Goal: Entertainment & Leisure: Consume media (video, audio)

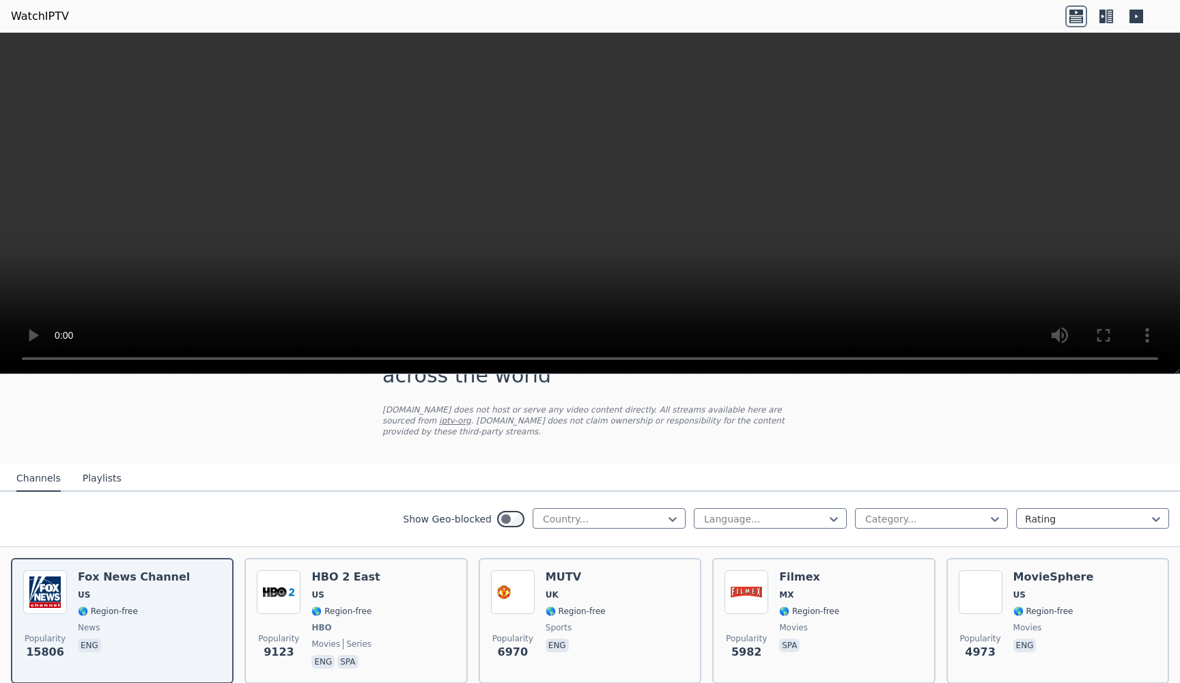
scroll to position [68, 0]
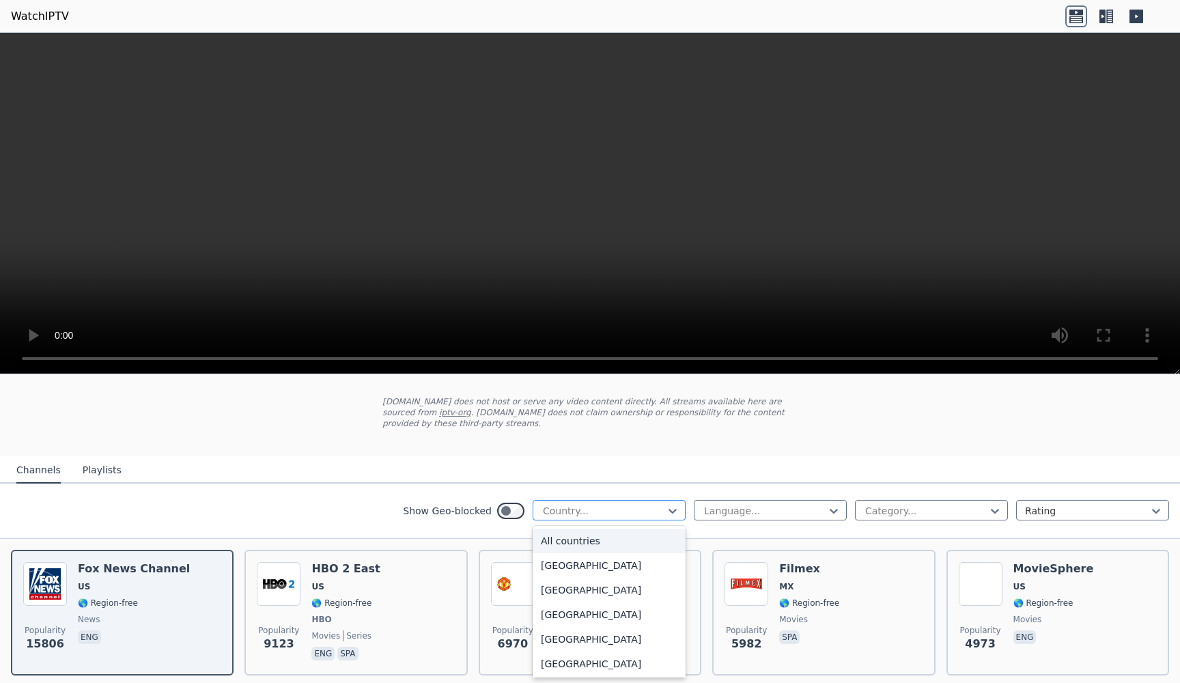
click at [608, 511] on div at bounding box center [603, 511] width 124 height 14
type input "**"
click at [565, 558] on div "[GEOGRAPHIC_DATA]" at bounding box center [608, 565] width 153 height 25
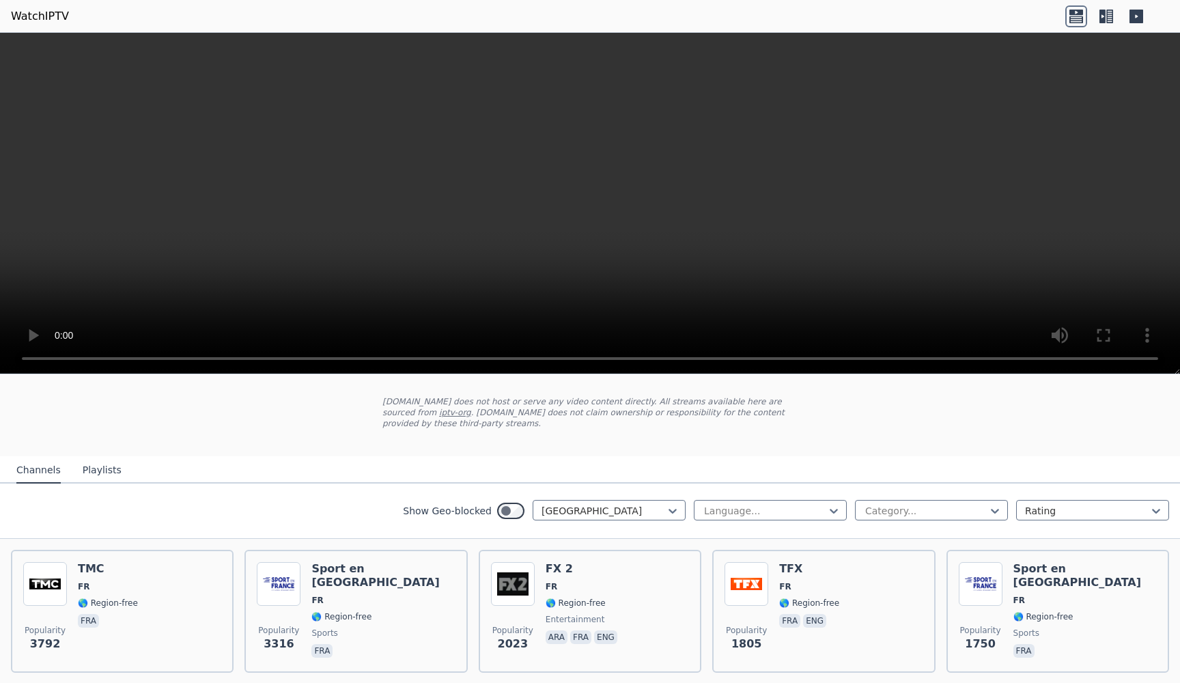
click at [741, 529] on div "Show Geo-blocked option France, selected. France Language... Category... Rating" at bounding box center [590, 510] width 1180 height 55
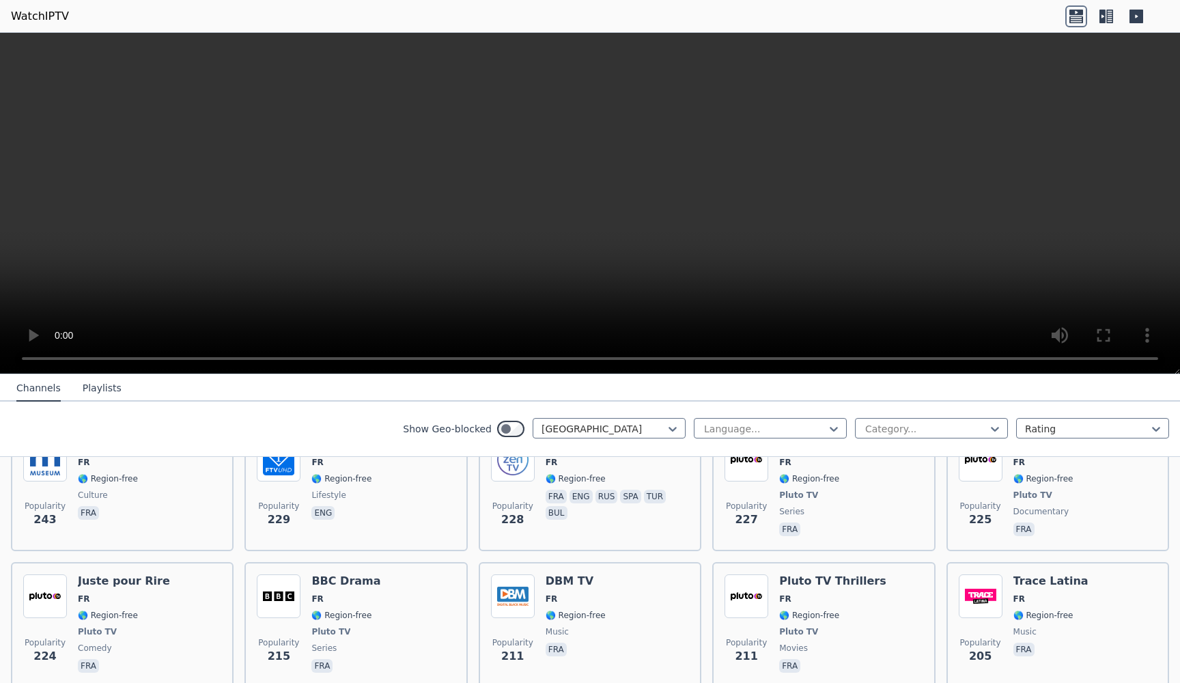
scroll to position [879, 0]
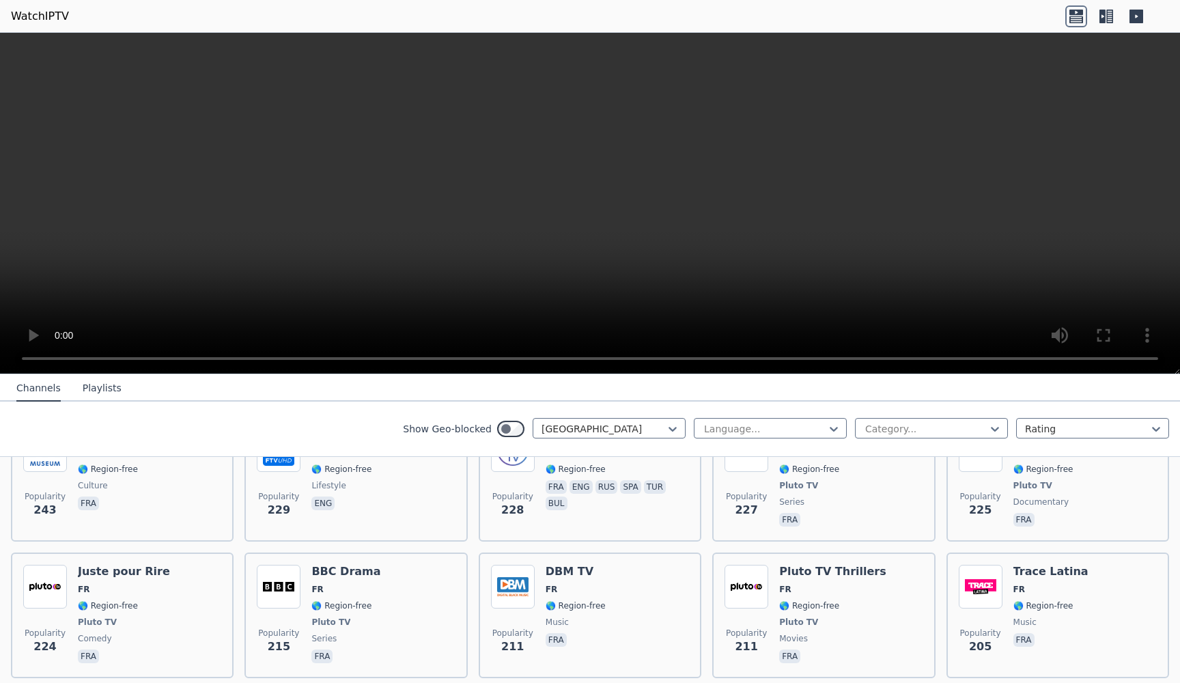
click at [898, 439] on div "Language... Category... Rating" at bounding box center [931, 429] width 475 height 22
click at [922, 433] on div at bounding box center [926, 429] width 124 height 14
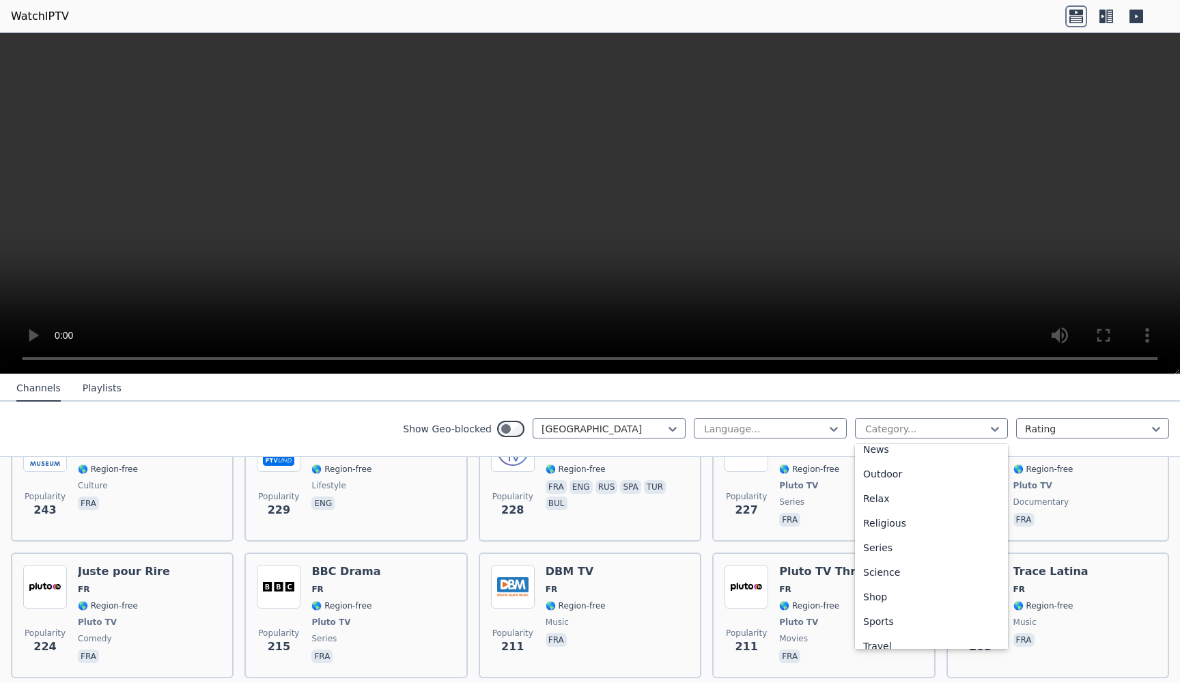
scroll to position [439, 0]
click at [907, 611] on div "Sports" at bounding box center [931, 609] width 153 height 25
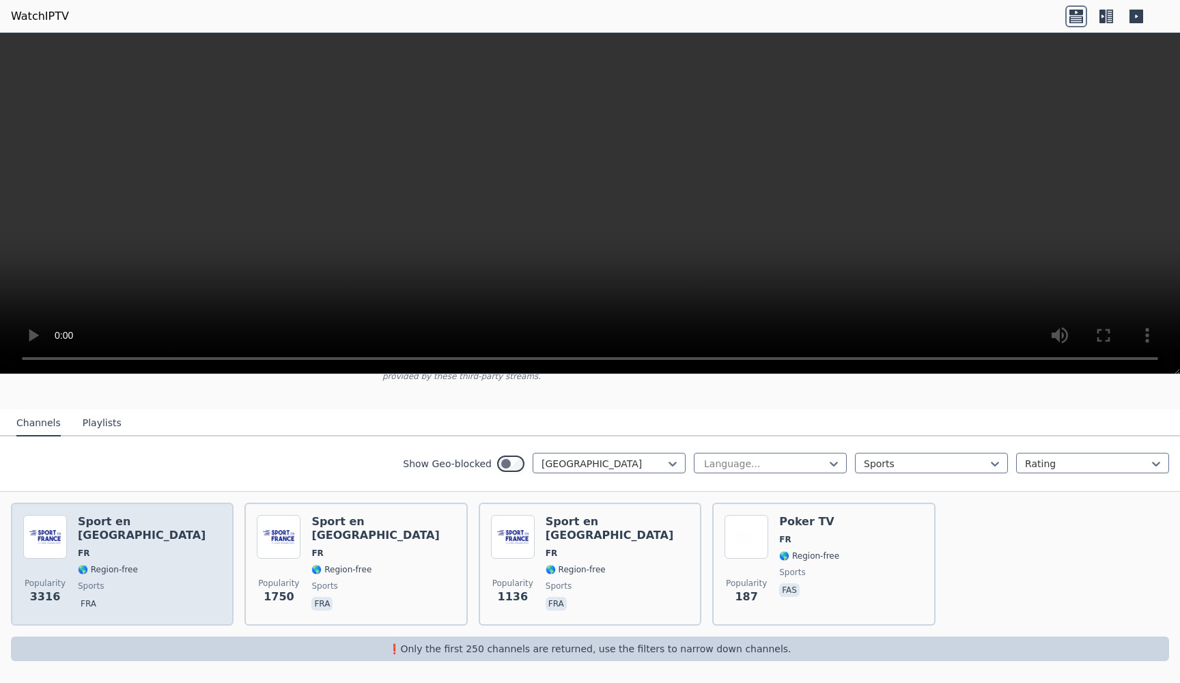
click at [210, 523] on div "Popularity 3316 Sport en [GEOGRAPHIC_DATA] FR 🌎 Region-free sports fra" at bounding box center [122, 564] width 198 height 98
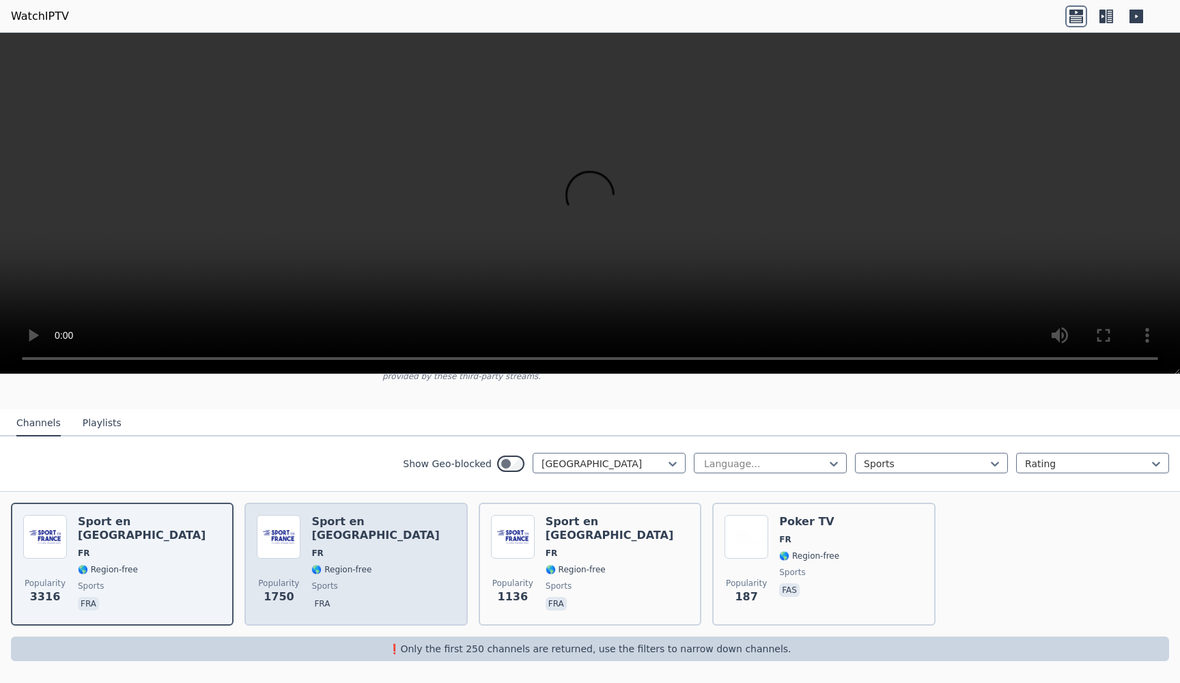
click at [338, 547] on span "FR" at bounding box center [382, 552] width 143 height 11
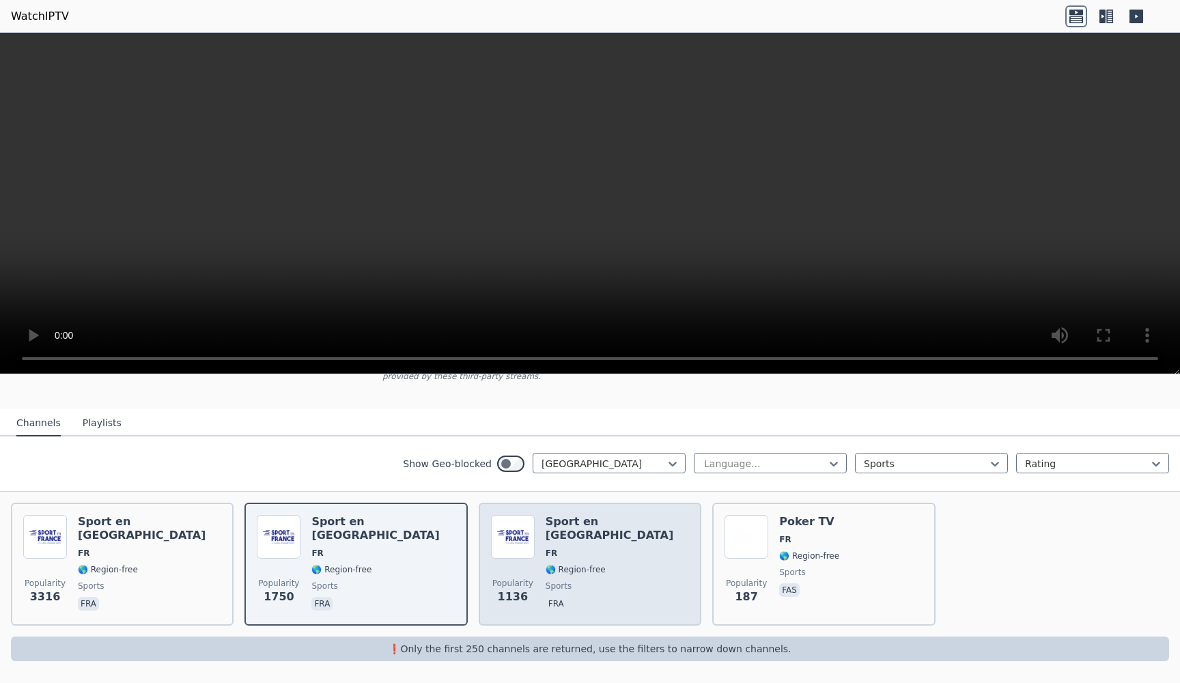
click at [573, 529] on div "Sport en [GEOGRAPHIC_DATA] FR 🌎 Region-free sports fra" at bounding box center [616, 564] width 143 height 98
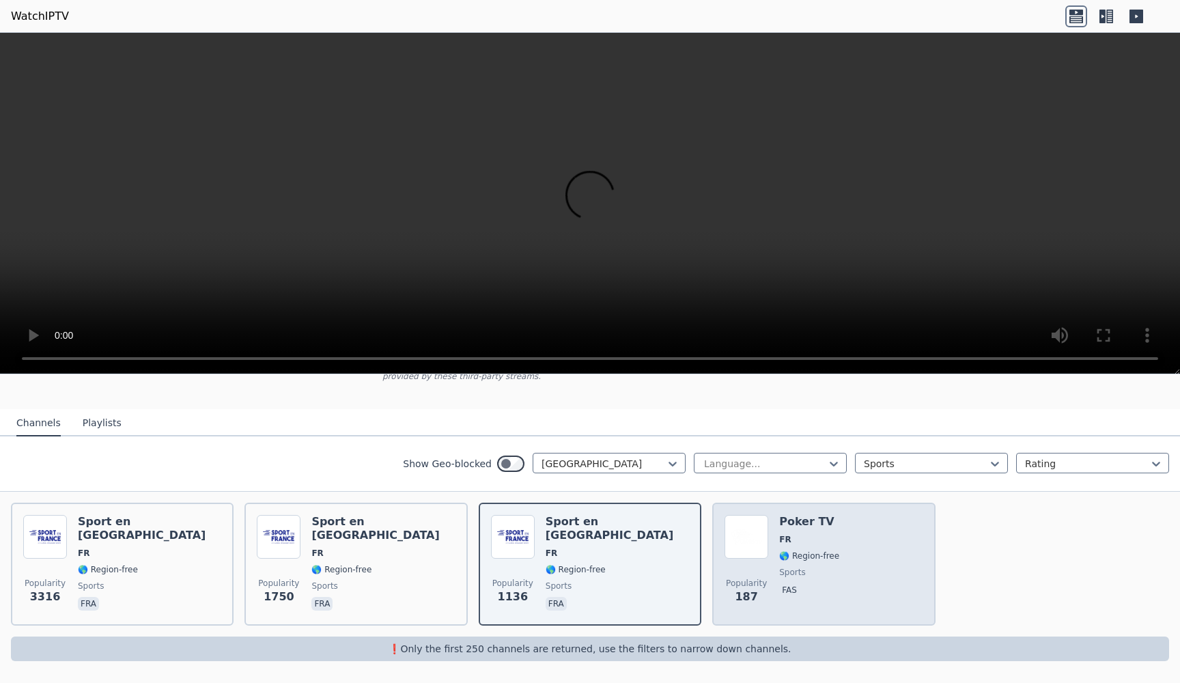
click at [794, 549] on div "Poker TV FR 🌎 Region-free sports fas" at bounding box center [809, 564] width 60 height 98
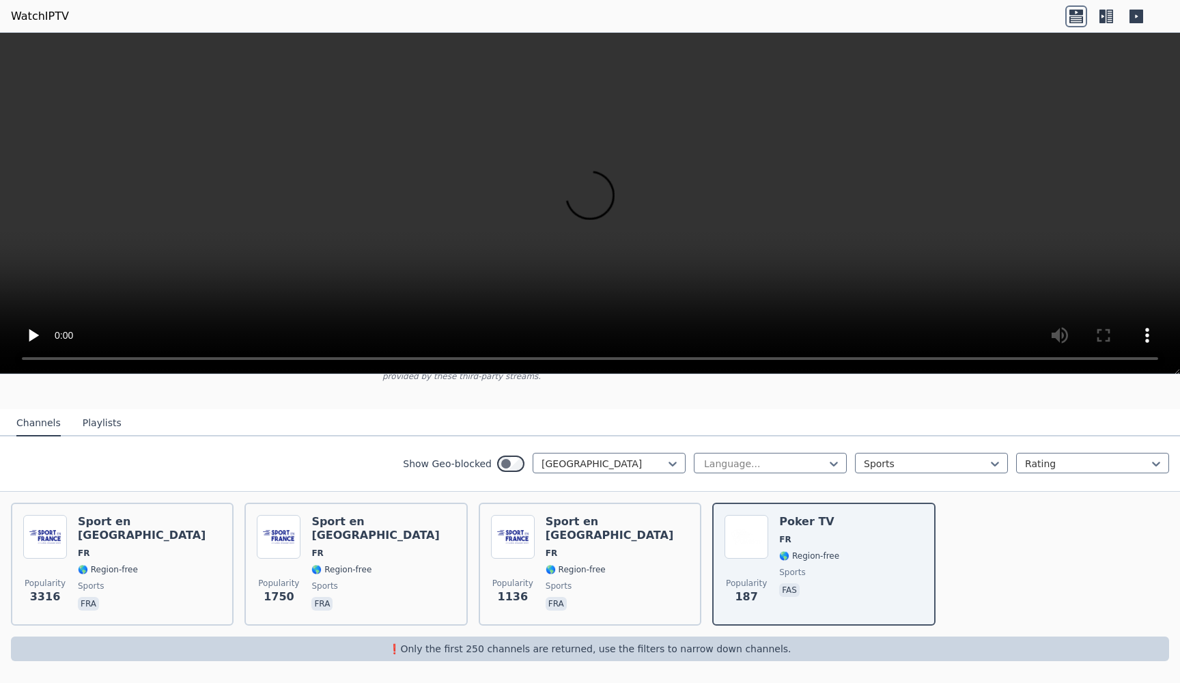
click at [88, 426] on button "Playlists" at bounding box center [102, 423] width 39 height 26
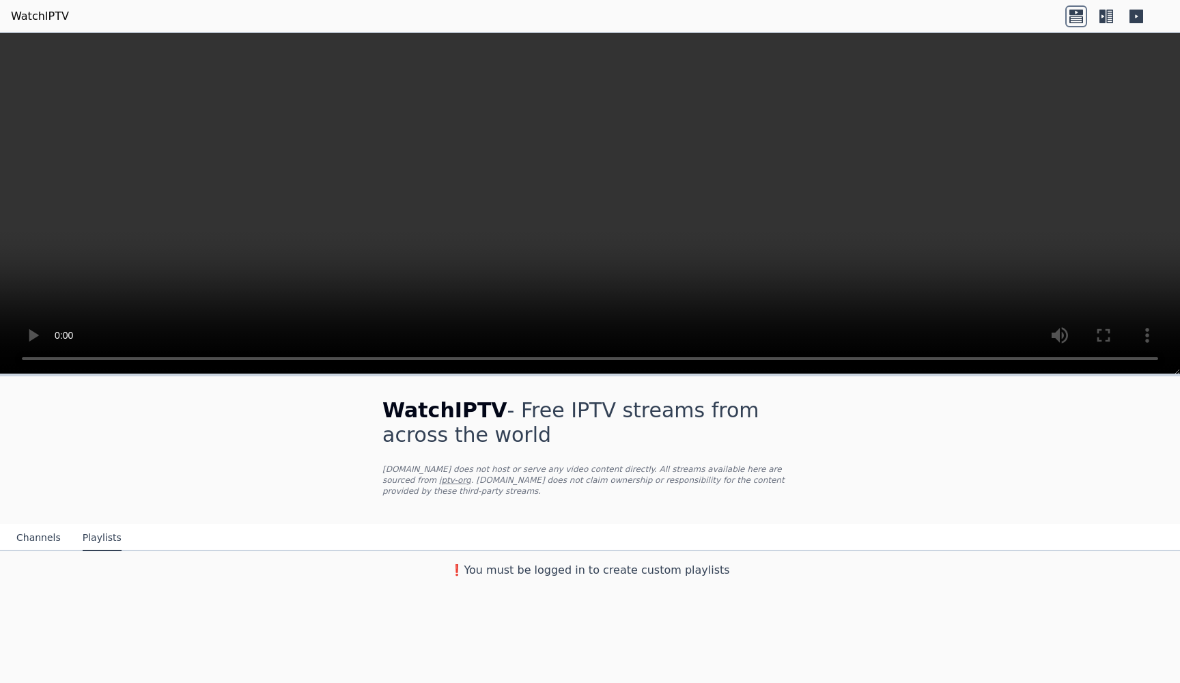
click at [46, 541] on button "Channels" at bounding box center [38, 538] width 44 height 26
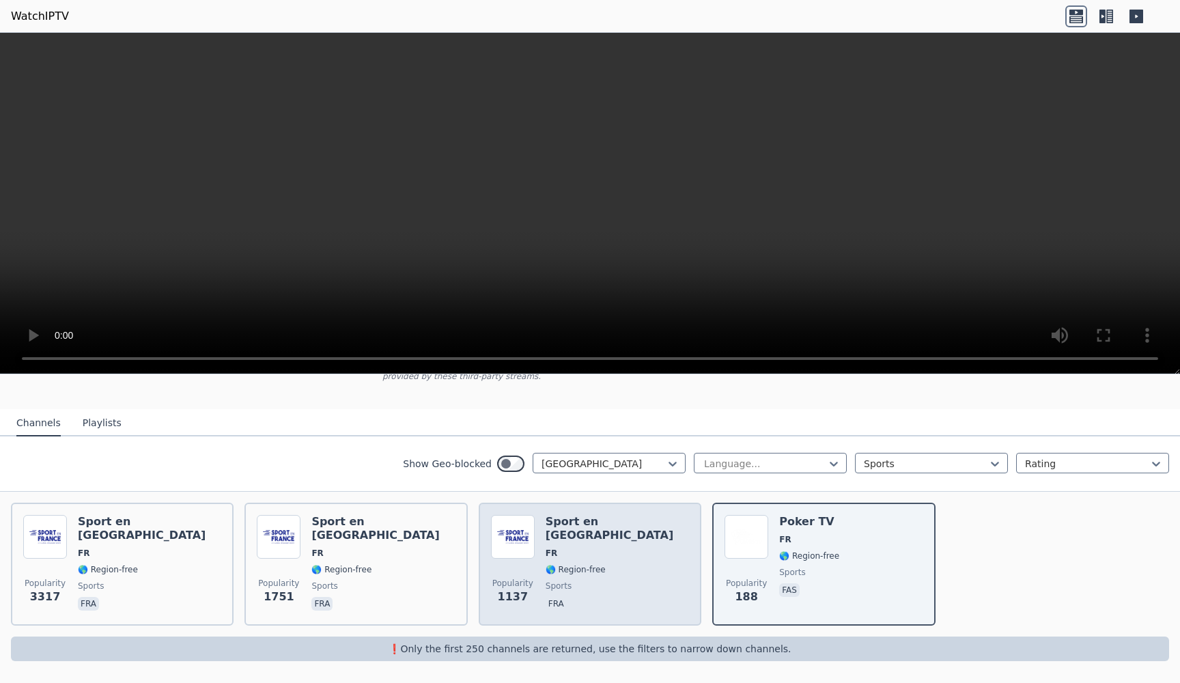
scroll to position [115, 0]
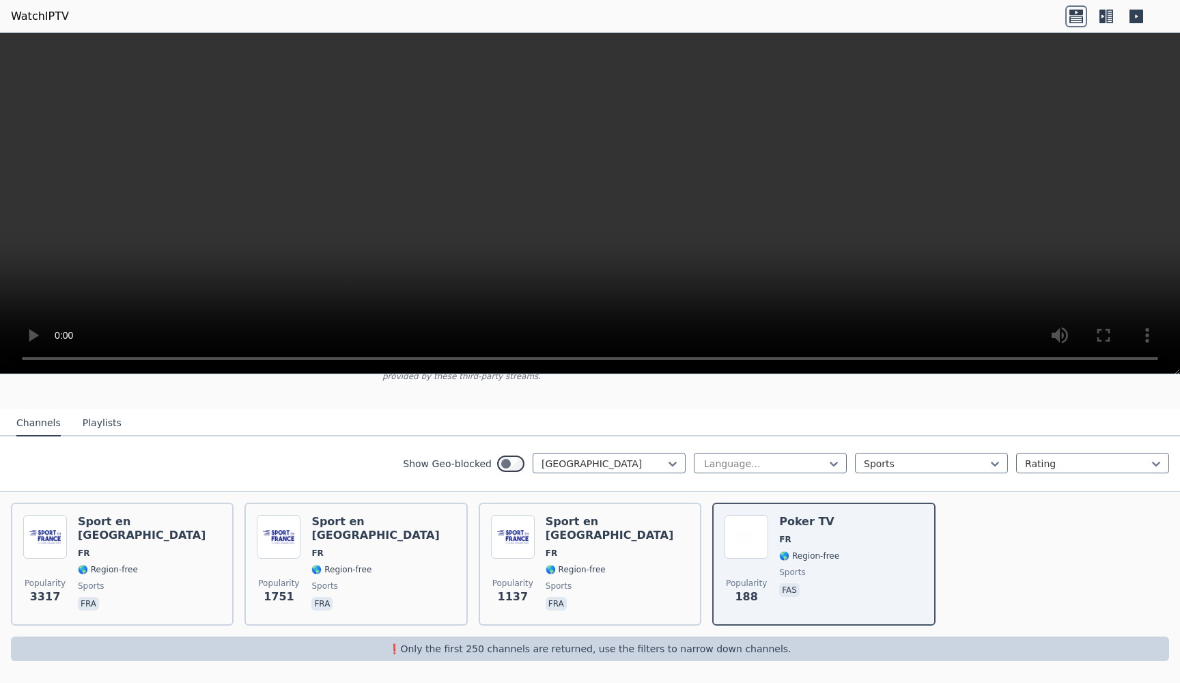
click at [716, 648] on p "❗️Only the first 250 channels are returned, use the filters to narrow down chan…" at bounding box center [589, 649] width 1147 height 14
click at [573, 201] on video at bounding box center [590, 203] width 1180 height 341
click at [586, 197] on video at bounding box center [590, 203] width 1180 height 341
